Goal: Task Accomplishment & Management: Use online tool/utility

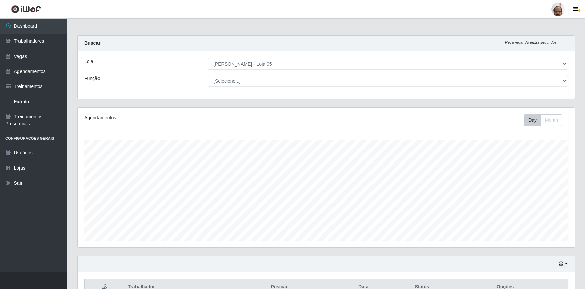
select select "252"
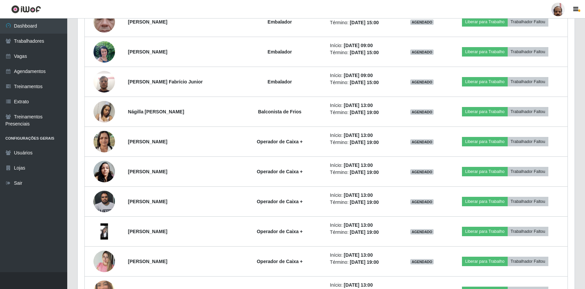
scroll to position [1009, 0]
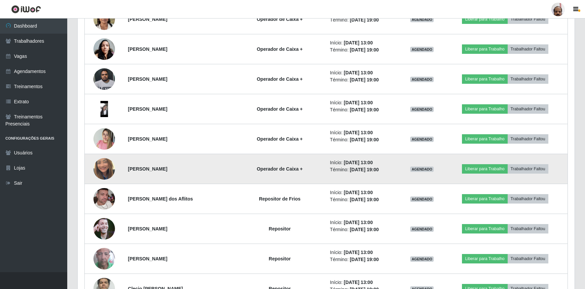
click at [102, 168] on img at bounding box center [104, 169] width 22 height 38
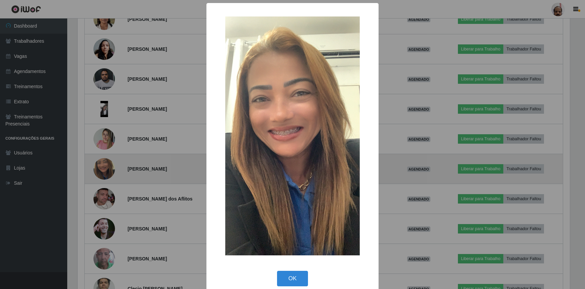
scroll to position [140, 494]
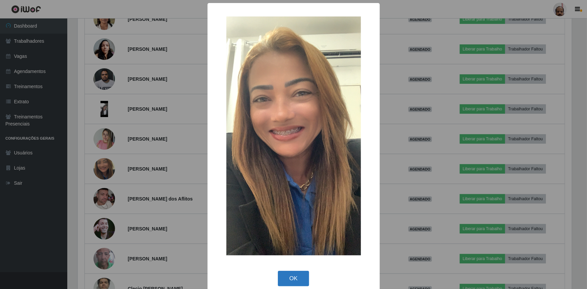
click at [291, 277] on button "OK" at bounding box center [293, 279] width 31 height 16
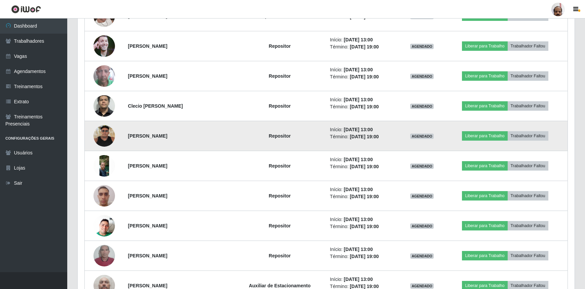
scroll to position [1100, 0]
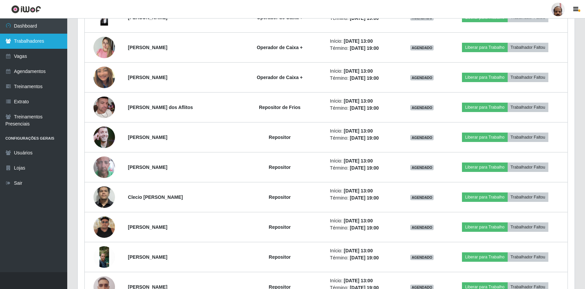
click at [33, 40] on link "Trabalhadores" at bounding box center [33, 41] width 67 height 15
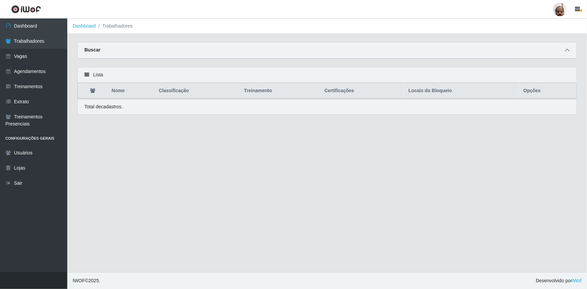
click at [569, 51] on icon at bounding box center [567, 50] width 5 height 5
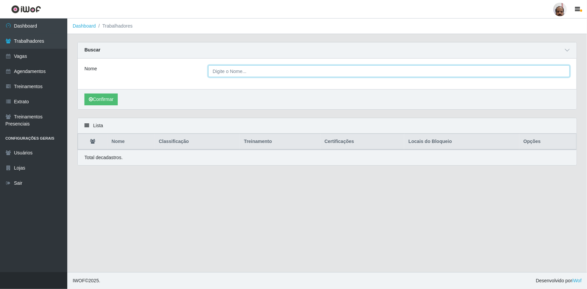
click at [227, 67] on input "Nome" at bounding box center [388, 71] width 361 height 12
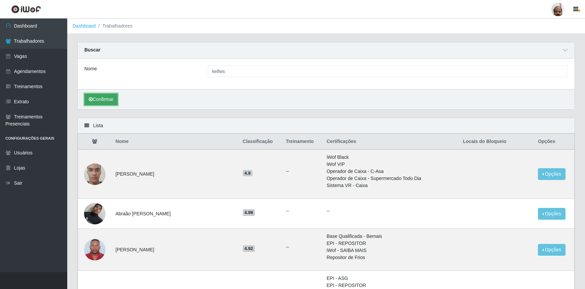
click at [108, 100] on button "Confirmar" at bounding box center [100, 99] width 33 height 12
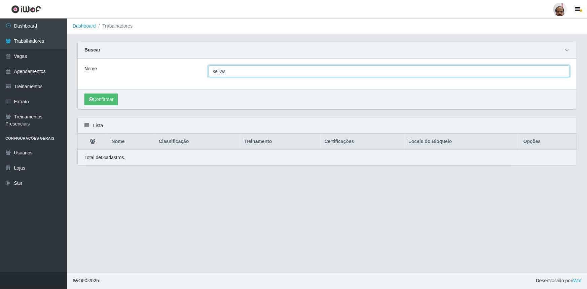
click at [230, 71] on input "kellws" at bounding box center [388, 71] width 361 height 12
click at [222, 71] on input "kellws" at bounding box center [388, 71] width 361 height 12
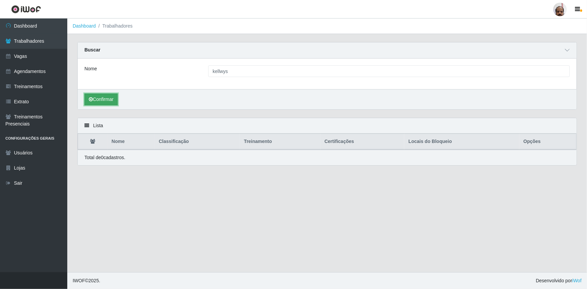
click at [104, 98] on button "Confirmar" at bounding box center [100, 99] width 33 height 12
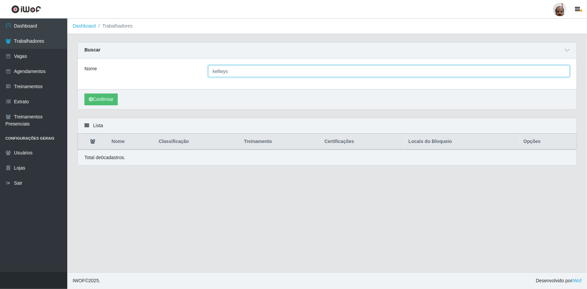
click at [223, 71] on input "kellwys" at bounding box center [388, 71] width 361 height 12
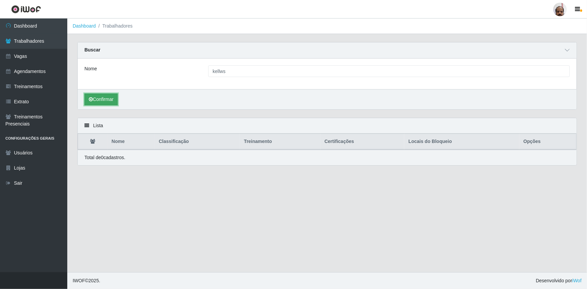
click at [101, 100] on button "Confirmar" at bounding box center [100, 99] width 33 height 12
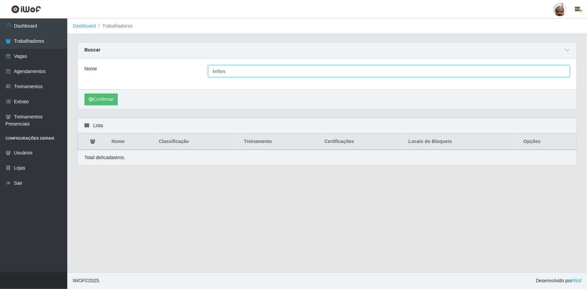
click at [221, 71] on input "kellws" at bounding box center [388, 71] width 361 height 12
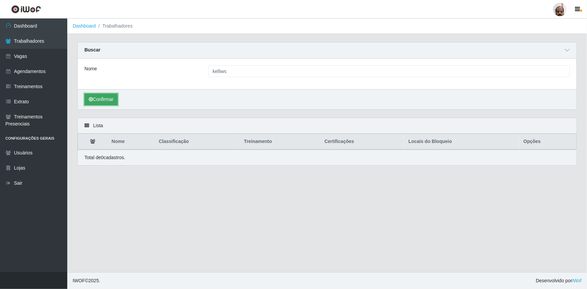
click at [101, 98] on button "Confirmar" at bounding box center [100, 99] width 33 height 12
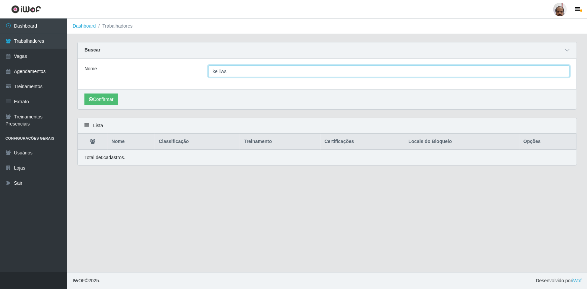
click at [222, 71] on input "kelliws" at bounding box center [388, 71] width 361 height 12
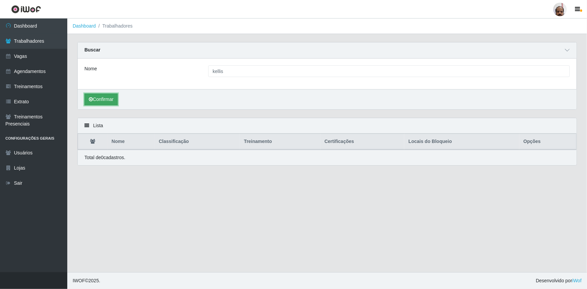
click at [89, 99] on icon "submit" at bounding box center [91, 99] width 4 height 5
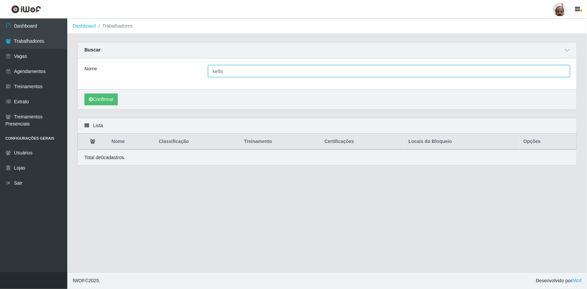
click at [222, 73] on input "kellis" at bounding box center [388, 71] width 361 height 12
drag, startPoint x: 224, startPoint y: 71, endPoint x: 220, endPoint y: 72, distance: 4.5
click at [220, 72] on input "kellis" at bounding box center [388, 71] width 361 height 12
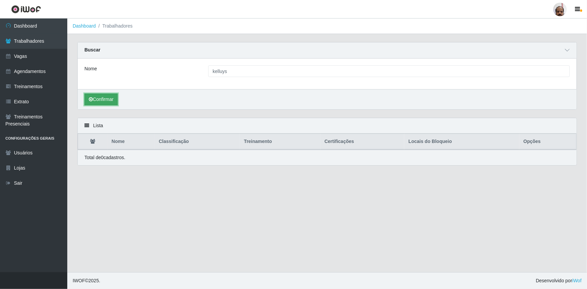
click at [97, 94] on button "Confirmar" at bounding box center [100, 99] width 33 height 12
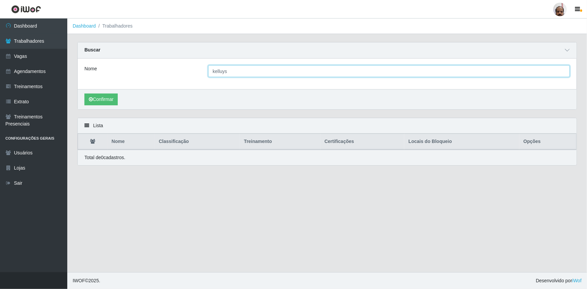
click at [230, 71] on input "kelluys" at bounding box center [388, 71] width 361 height 12
drag, startPoint x: 230, startPoint y: 71, endPoint x: 222, endPoint y: 73, distance: 8.2
click at [222, 73] on input "kelluys" at bounding box center [388, 71] width 361 height 12
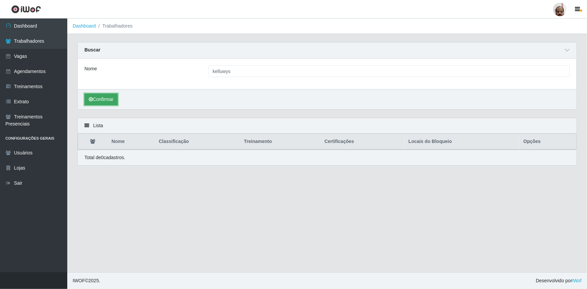
click at [108, 102] on button "Confirmar" at bounding box center [100, 99] width 33 height 12
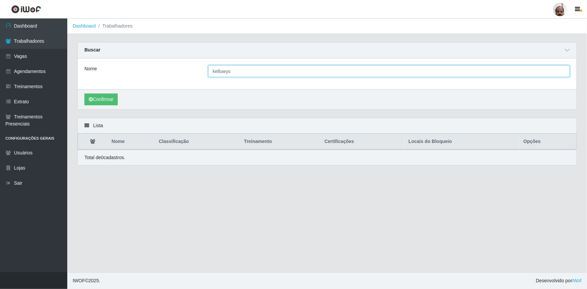
drag, startPoint x: 233, startPoint y: 71, endPoint x: 220, endPoint y: 75, distance: 13.6
click at [220, 75] on input "kelluwys" at bounding box center [388, 71] width 361 height 12
type input "kell"
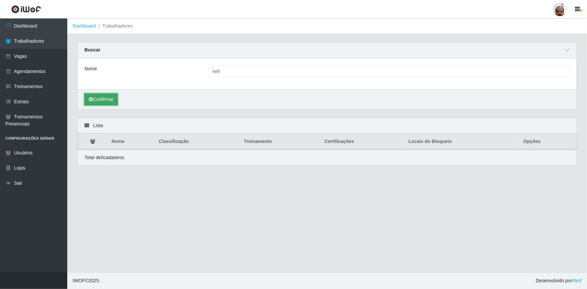
click at [111, 101] on button "Confirmar" at bounding box center [100, 99] width 33 height 12
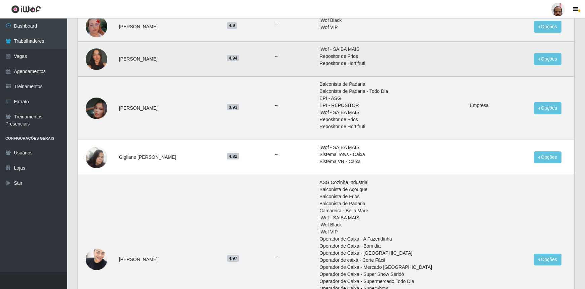
scroll to position [122, 0]
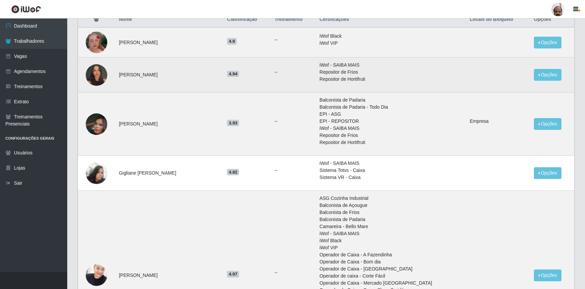
click at [101, 76] on img at bounding box center [97, 75] width 22 height 22
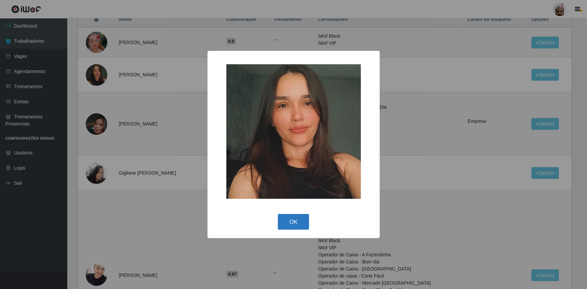
click at [295, 219] on button "OK" at bounding box center [293, 222] width 31 height 16
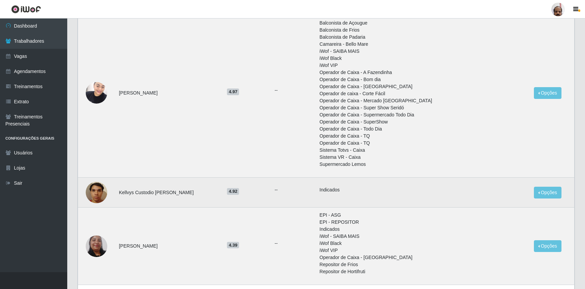
scroll to position [306, 0]
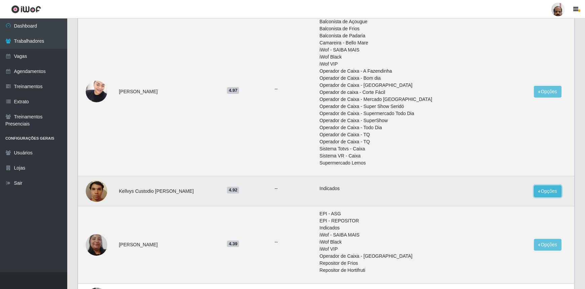
click at [541, 192] on button "Opções" at bounding box center [548, 191] width 28 height 12
click at [93, 194] on img at bounding box center [97, 191] width 22 height 29
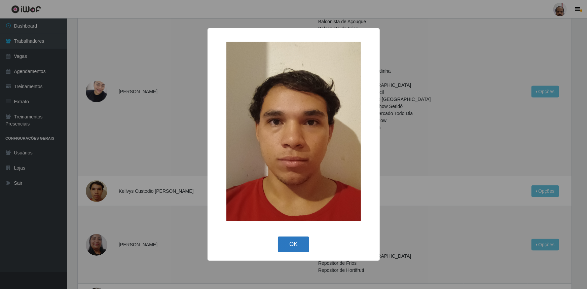
click at [296, 242] on button "OK" at bounding box center [293, 244] width 31 height 16
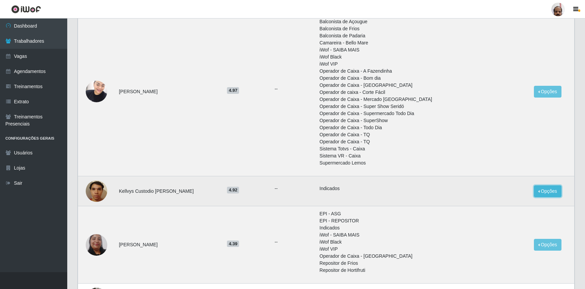
click at [545, 191] on button "Opções" at bounding box center [548, 191] width 28 height 12
click at [483, 210] on button "Bloquear - Loja" at bounding box center [506, 207] width 54 height 14
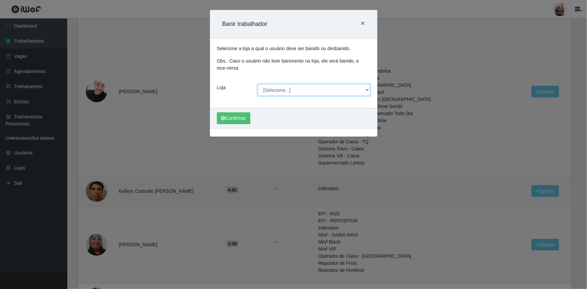
click at [366, 89] on select "[Selecione...] Mar Vermelho - Loja 05" at bounding box center [314, 90] width 113 height 12
select select "252"
click at [258, 84] on select "[Selecione...] Mar Vermelho - Loja 05" at bounding box center [314, 90] width 113 height 12
click at [234, 120] on button "Confirmar" at bounding box center [233, 118] width 33 height 12
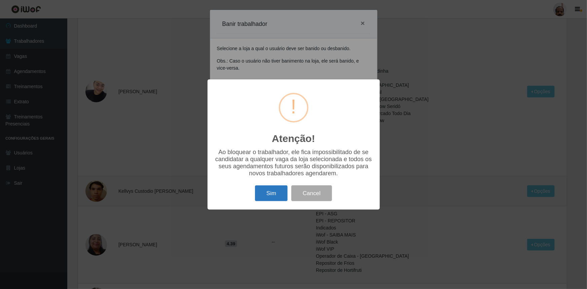
click at [277, 195] on button "Sim" at bounding box center [271, 193] width 33 height 16
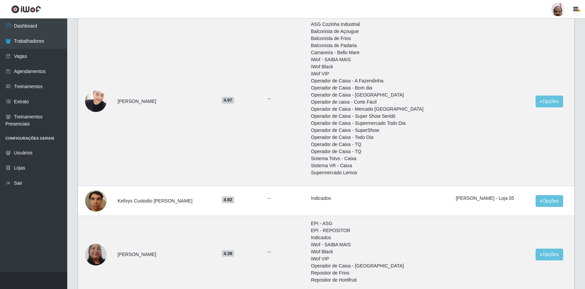
scroll to position [336, 0]
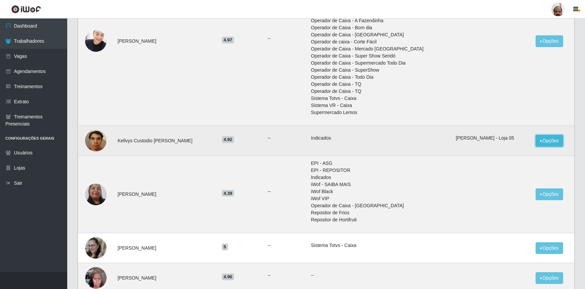
click at [544, 160] on tbody "[PERSON_NAME] de lima 4.9 -- iWof Black iWof VIP Opções Bloquear - Empresa Bloq…" at bounding box center [326, 121] width 497 height 656
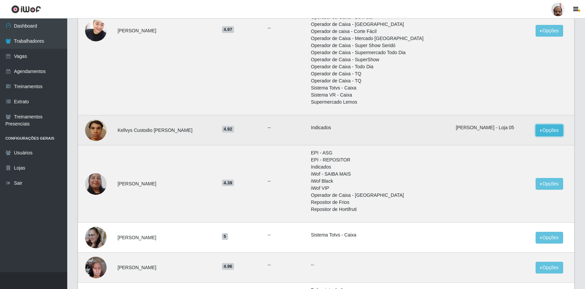
click at [542, 130] on button "Opções" at bounding box center [550, 130] width 28 height 12
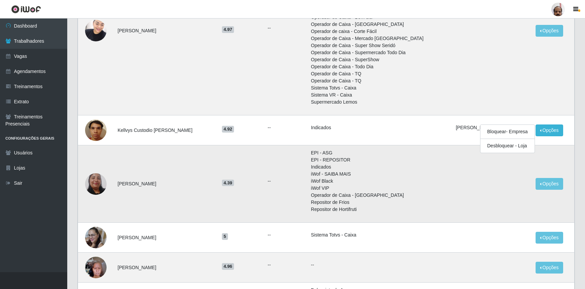
click at [458, 188] on td at bounding box center [492, 183] width 80 height 77
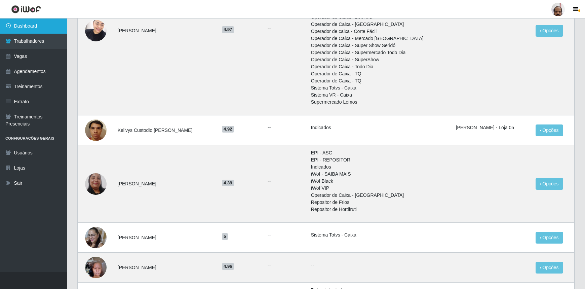
click at [31, 27] on link "Dashboard" at bounding box center [33, 25] width 67 height 15
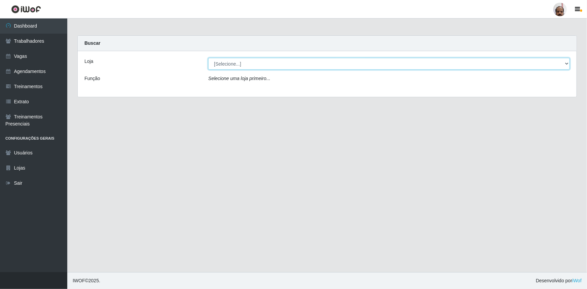
click at [566, 65] on select "[Selecione...] Mar Vermelho - Loja 05" at bounding box center [388, 64] width 361 height 12
select select "252"
click at [208, 58] on select "[Selecione...] Mar Vermelho - Loja 05" at bounding box center [388, 64] width 361 height 12
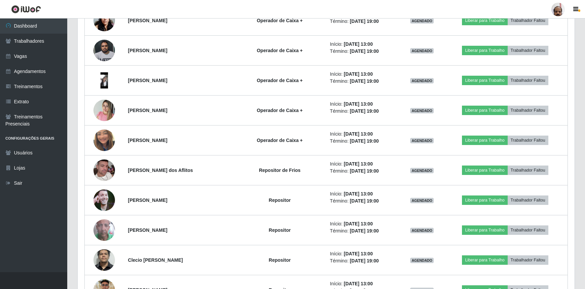
scroll to position [1039, 0]
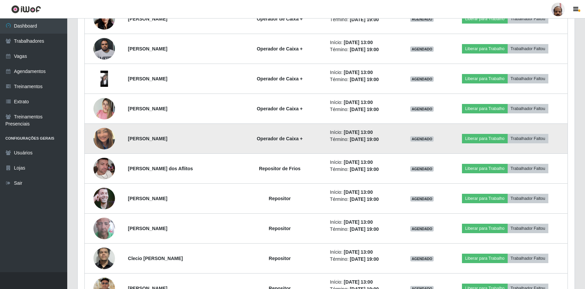
click at [107, 134] on img at bounding box center [104, 138] width 22 height 38
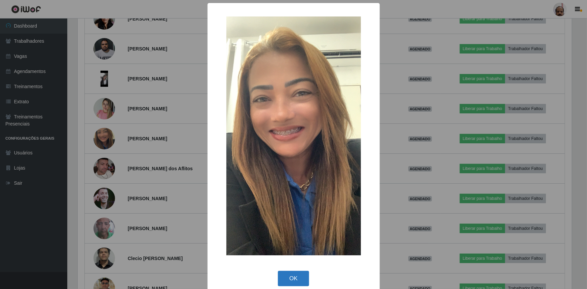
click at [296, 282] on button "OK" at bounding box center [293, 279] width 31 height 16
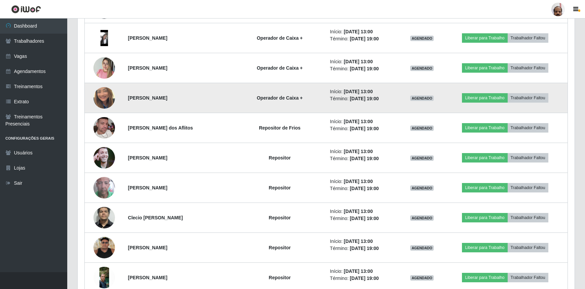
scroll to position [958, 0]
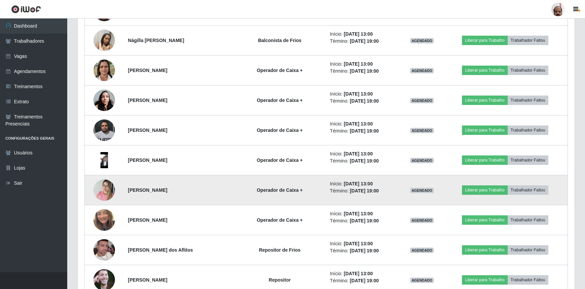
click at [98, 189] on img at bounding box center [104, 190] width 22 height 29
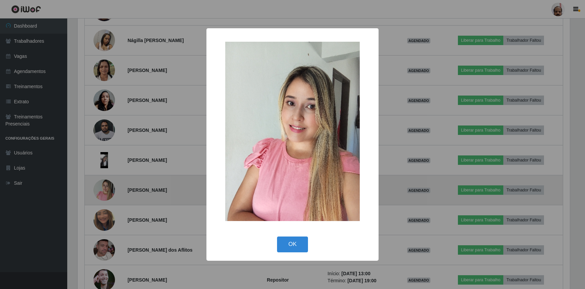
scroll to position [140, 494]
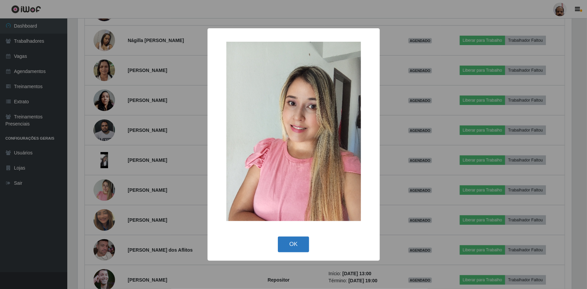
click at [299, 239] on button "OK" at bounding box center [293, 244] width 31 height 16
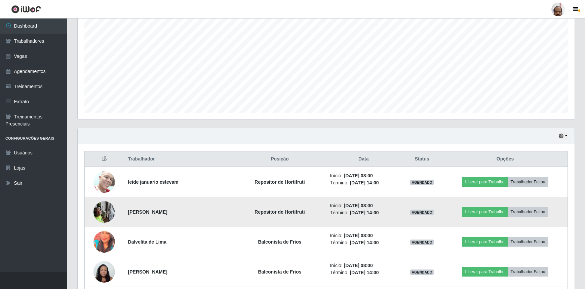
scroll to position [71, 0]
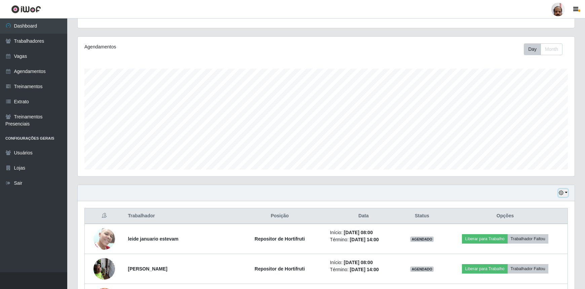
click at [560, 192] on icon "button" at bounding box center [561, 192] width 5 height 5
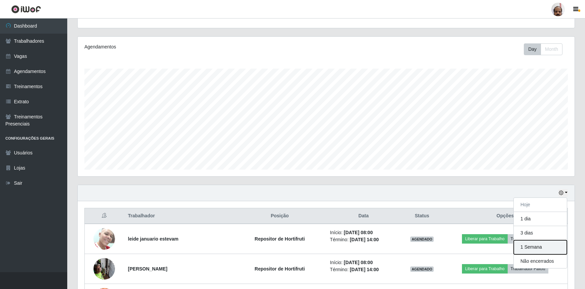
click at [529, 245] on button "1 Semana" at bounding box center [540, 247] width 53 height 14
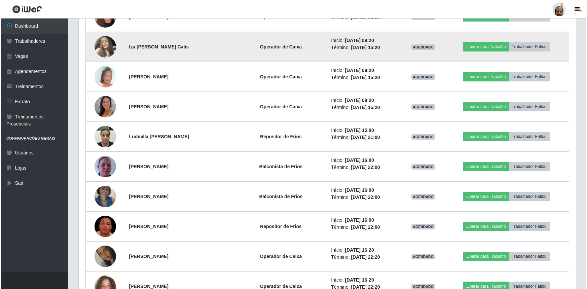
scroll to position [1630, 0]
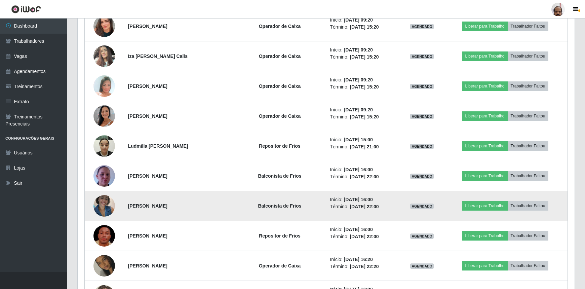
click at [99, 202] on img at bounding box center [104, 205] width 22 height 29
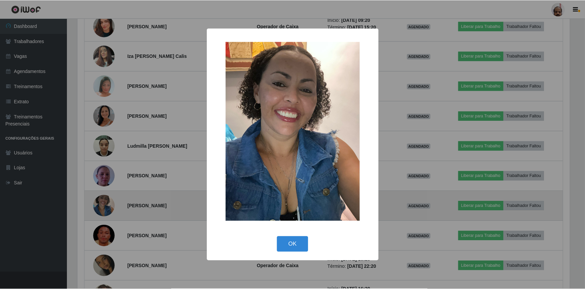
scroll to position [140, 494]
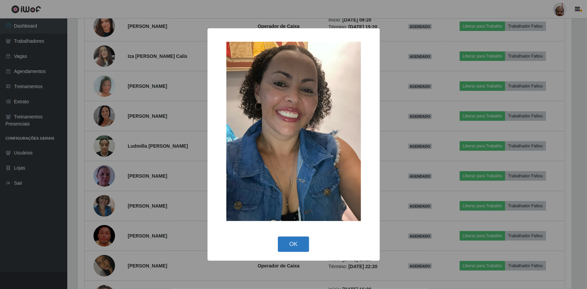
click at [296, 238] on button "OK" at bounding box center [293, 244] width 31 height 16
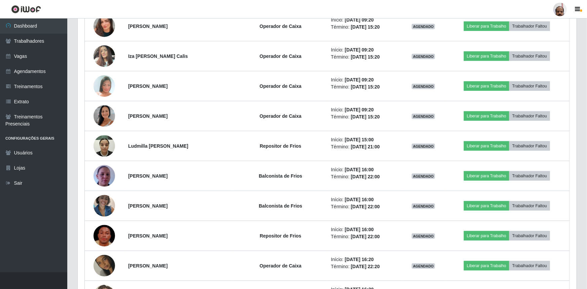
scroll to position [140, 497]
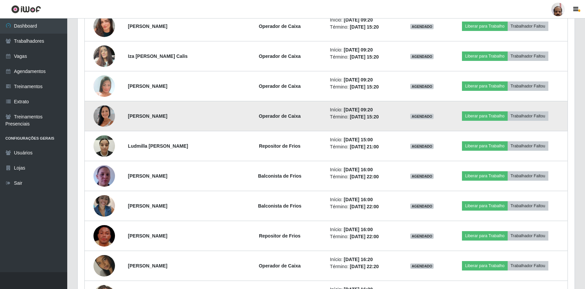
click at [101, 110] on img at bounding box center [104, 116] width 22 height 38
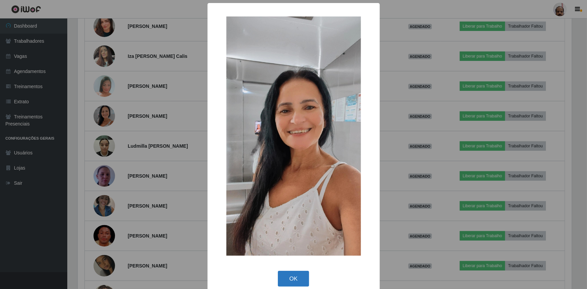
click at [300, 279] on button "OK" at bounding box center [293, 279] width 31 height 16
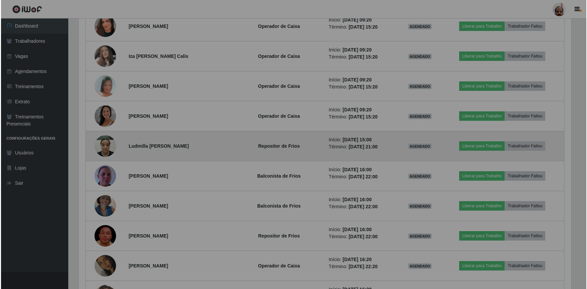
scroll to position [140, 497]
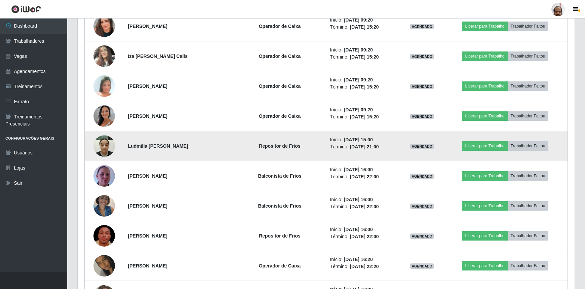
click at [105, 140] on img at bounding box center [104, 145] width 22 height 29
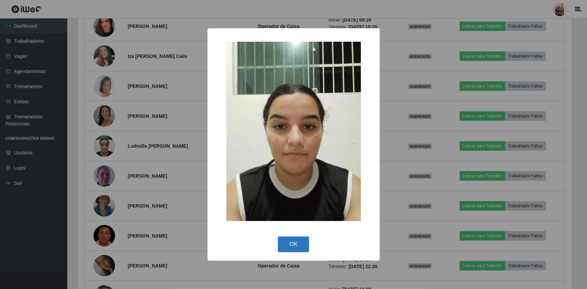
click at [297, 244] on button "OK" at bounding box center [293, 244] width 31 height 16
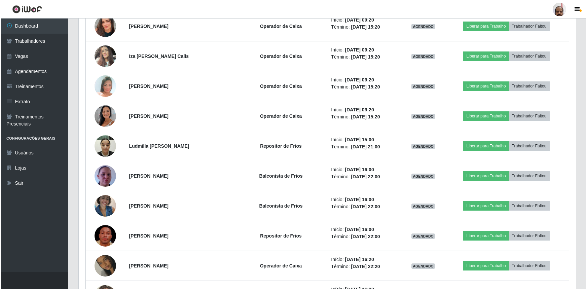
scroll to position [140, 497]
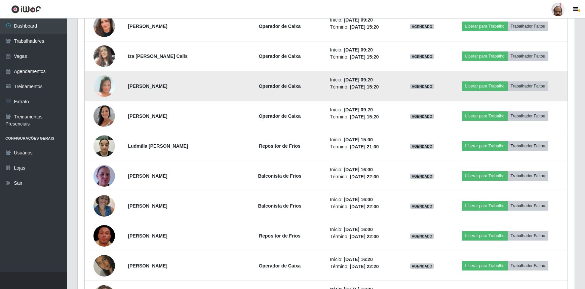
click at [104, 81] on img at bounding box center [104, 85] width 22 height 31
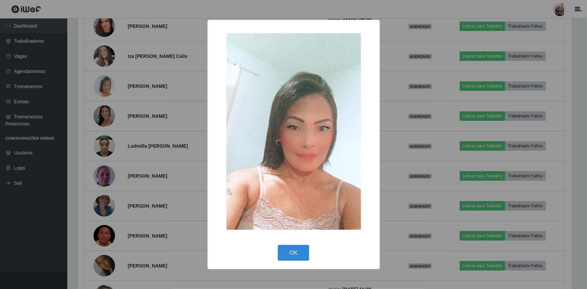
scroll to position [140, 494]
click at [289, 251] on button "OK" at bounding box center [293, 253] width 31 height 16
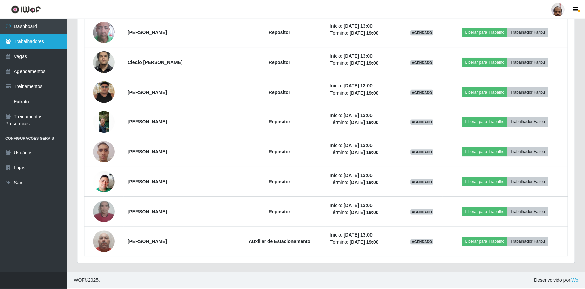
scroll to position [0, 0]
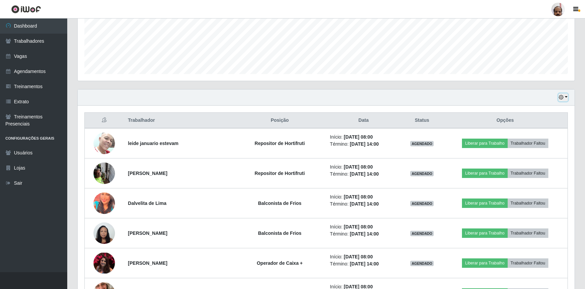
click at [562, 95] on icon "button" at bounding box center [561, 97] width 5 height 5
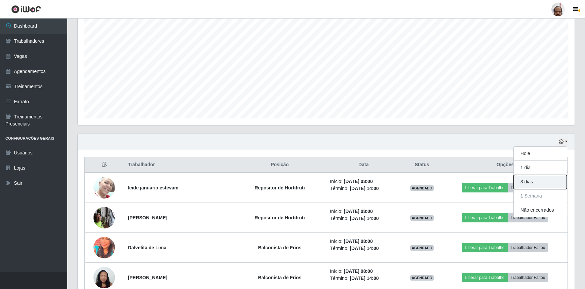
click at [524, 182] on button "3 dias" at bounding box center [540, 182] width 53 height 14
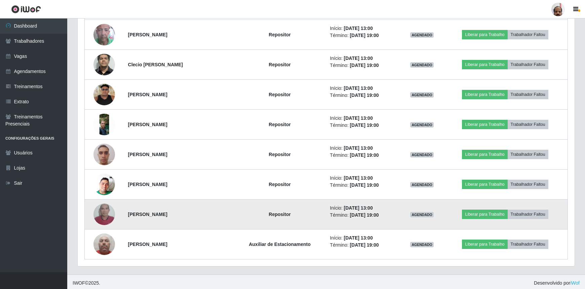
click at [102, 212] on img at bounding box center [104, 214] width 22 height 38
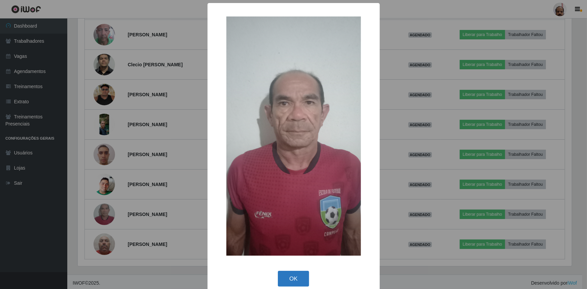
click at [289, 276] on button "OK" at bounding box center [293, 279] width 31 height 16
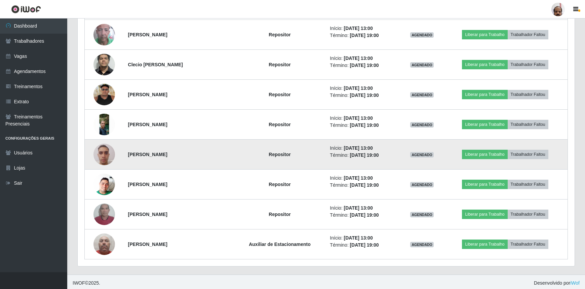
click at [100, 144] on img at bounding box center [104, 154] width 22 height 29
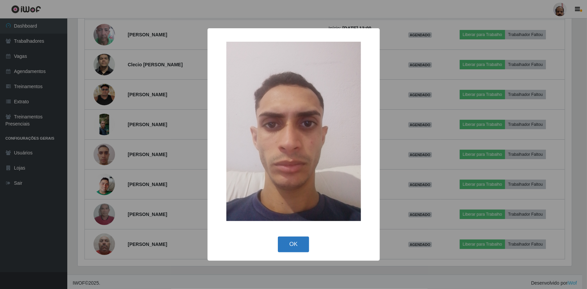
click at [297, 245] on button "OK" at bounding box center [293, 244] width 31 height 16
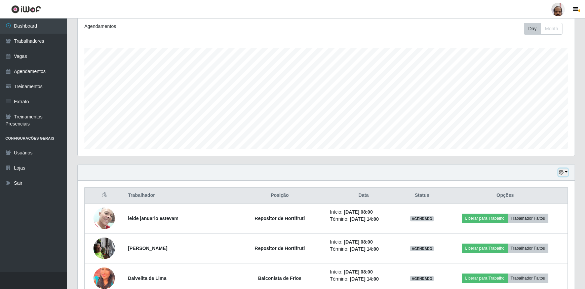
click at [565, 173] on button "button" at bounding box center [563, 172] width 9 height 8
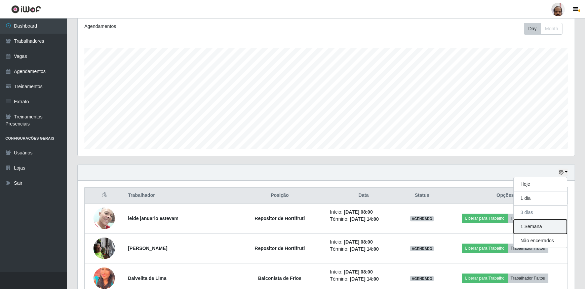
click at [535, 229] on button "1 Semana" at bounding box center [540, 227] width 53 height 14
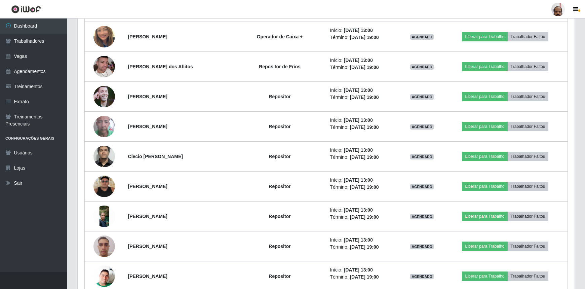
scroll to position [1233, 0]
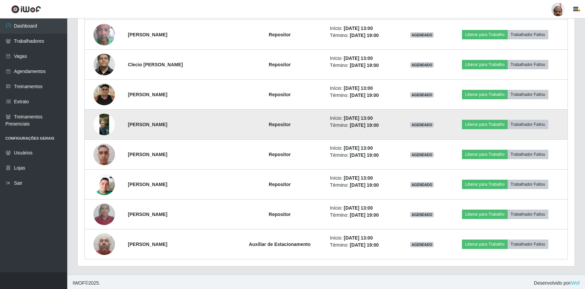
click at [99, 123] on img at bounding box center [104, 125] width 22 height 22
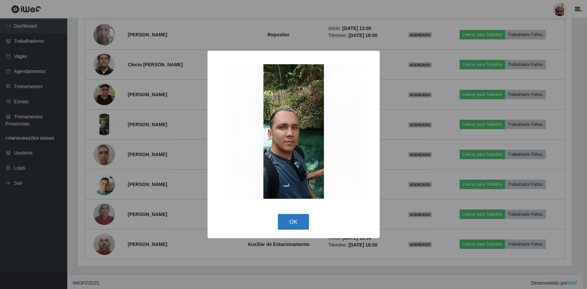
click at [289, 215] on button "OK" at bounding box center [293, 222] width 31 height 16
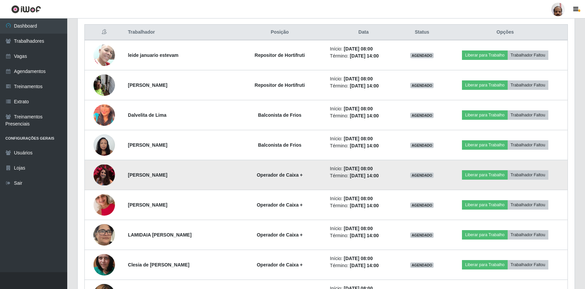
scroll to position [163, 0]
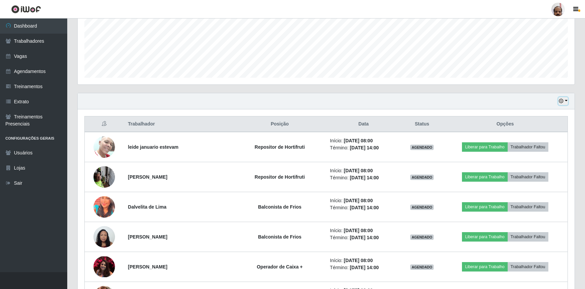
click at [565, 102] on button "button" at bounding box center [563, 101] width 9 height 8
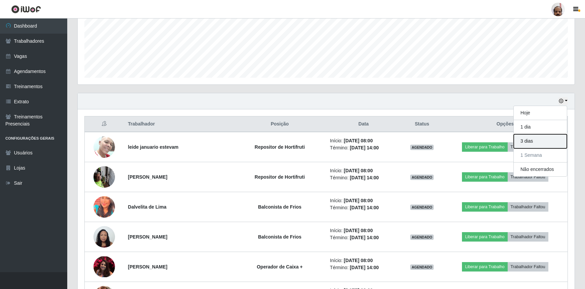
click at [535, 145] on button "3 dias" at bounding box center [540, 141] width 53 height 14
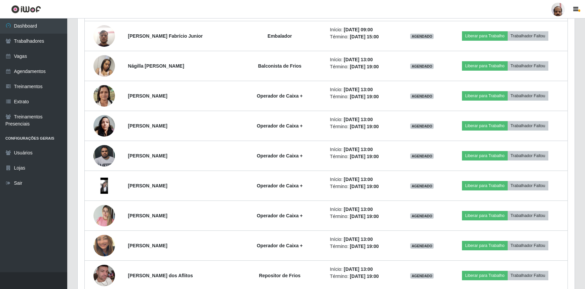
scroll to position [988, 0]
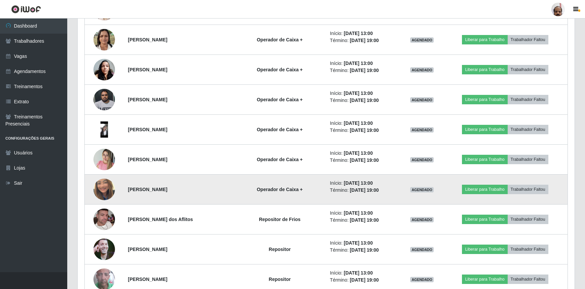
click at [102, 190] on img at bounding box center [104, 189] width 22 height 38
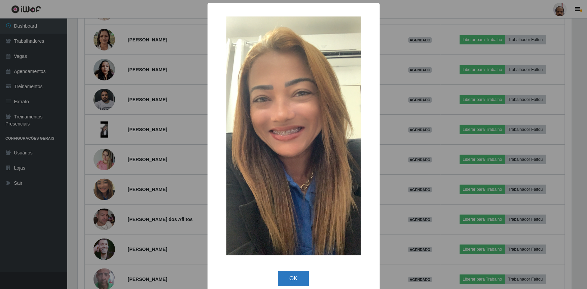
click at [288, 276] on button "OK" at bounding box center [293, 279] width 31 height 16
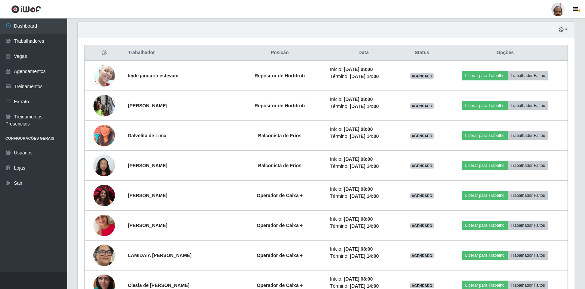
scroll to position [218, 0]
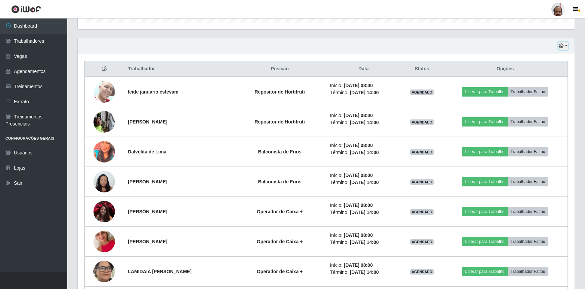
click at [562, 47] on icon "button" at bounding box center [561, 45] width 5 height 5
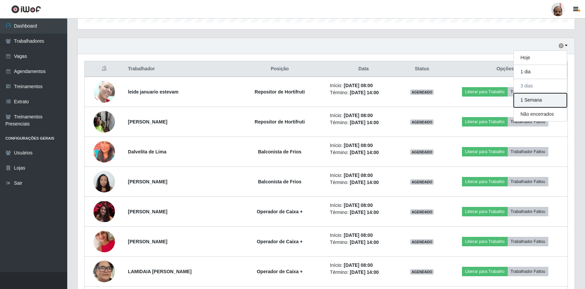
click at [530, 99] on button "1 Semana" at bounding box center [540, 100] width 53 height 14
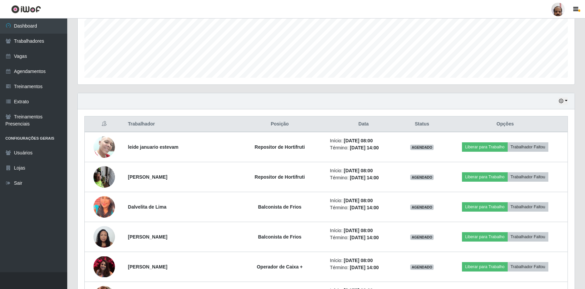
scroll to position [132, 0]
